Goal: Obtain resource: Download file/media

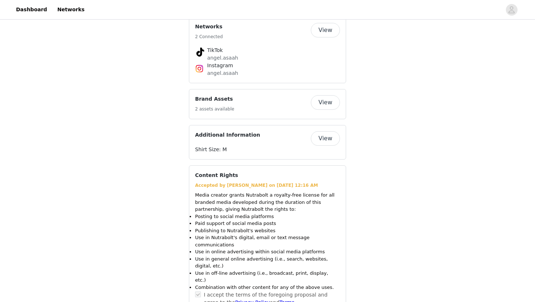
scroll to position [655, 0]
click at [331, 95] on button "View" at bounding box center [325, 102] width 29 height 15
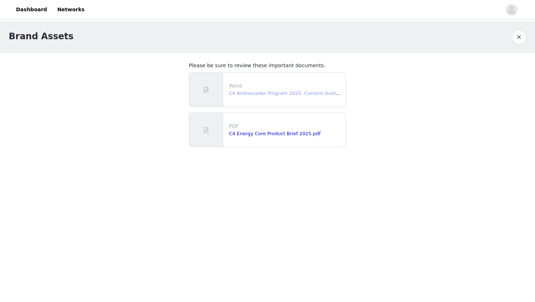
click at [291, 95] on link "C4 Ambassador Program 2025- Content Guidelines.docx" at bounding box center [296, 93] width 134 height 5
click at [283, 133] on link "C4 Energy Core Product Brief 2025.pdf" at bounding box center [275, 133] width 92 height 5
click at [33, 9] on link "Dashboard" at bounding box center [32, 9] width 40 height 16
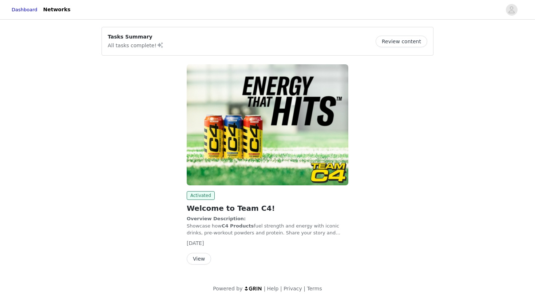
click at [197, 257] on button "View" at bounding box center [199, 259] width 24 height 12
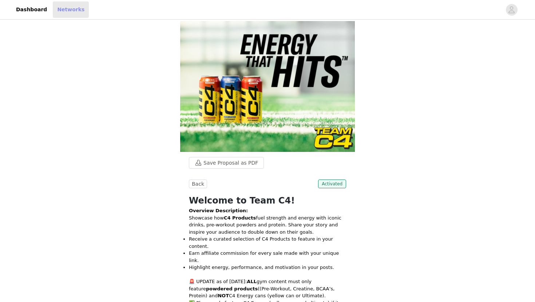
click at [76, 9] on link "Networks" at bounding box center [71, 9] width 36 height 16
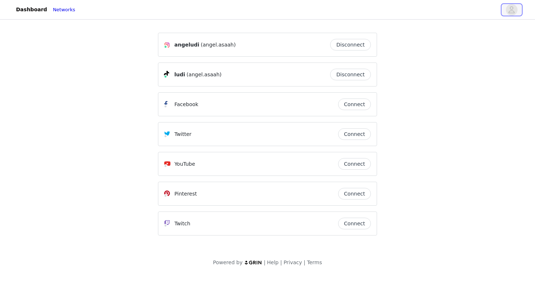
click at [519, 15] on button "button" at bounding box center [511, 10] width 20 height 12
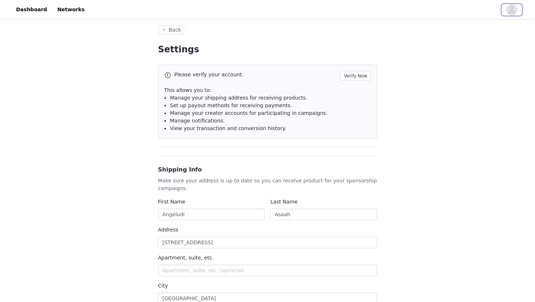
scroll to position [14, 0]
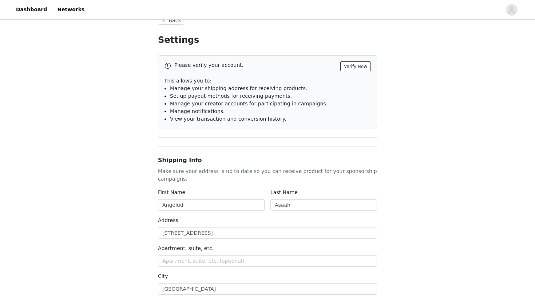
click at [347, 67] on button "Verify Now" at bounding box center [355, 67] width 31 height 10
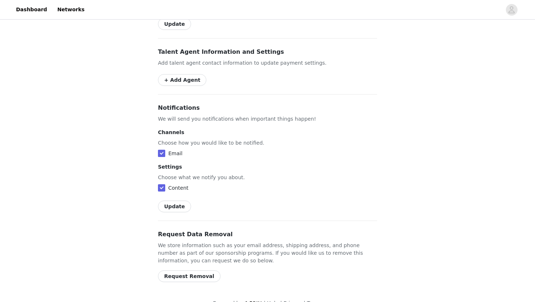
scroll to position [0, 0]
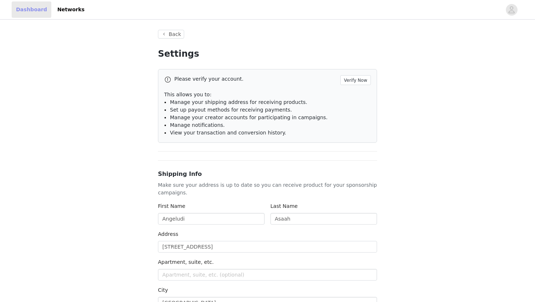
click at [27, 8] on link "Dashboard" at bounding box center [32, 9] width 40 height 16
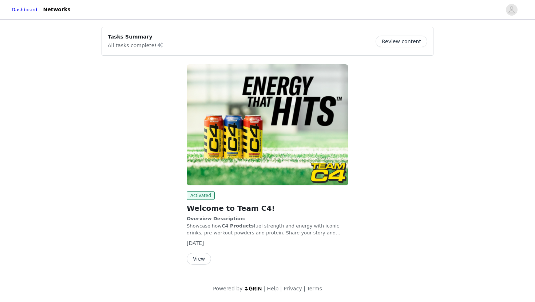
click at [201, 261] on button "View" at bounding box center [199, 259] width 24 height 12
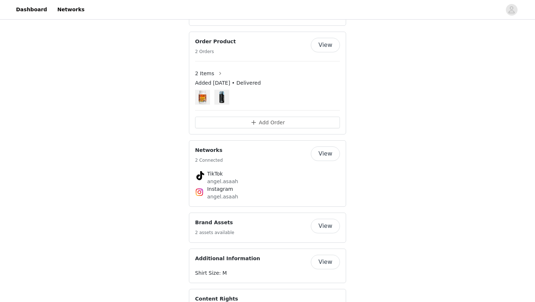
scroll to position [535, 0]
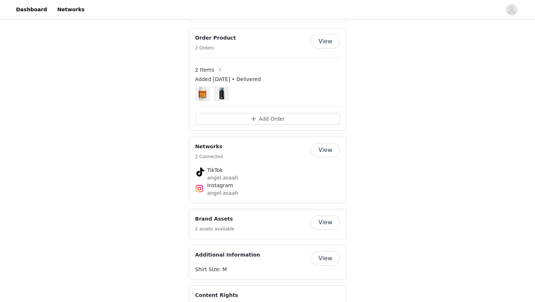
click at [324, 215] on button "View" at bounding box center [325, 222] width 29 height 15
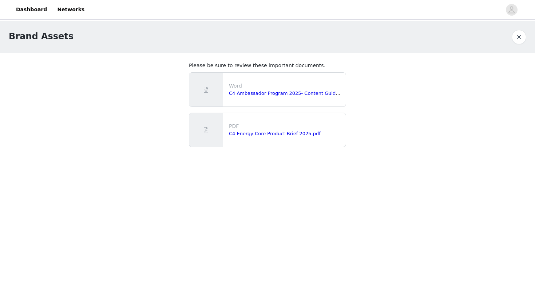
click at [298, 129] on p "PDF" at bounding box center [286, 127] width 114 height 8
click at [298, 132] on link "C4 Energy Core Product Brief 2025.pdf" at bounding box center [275, 133] width 92 height 5
